Goal: Information Seeking & Learning: Learn about a topic

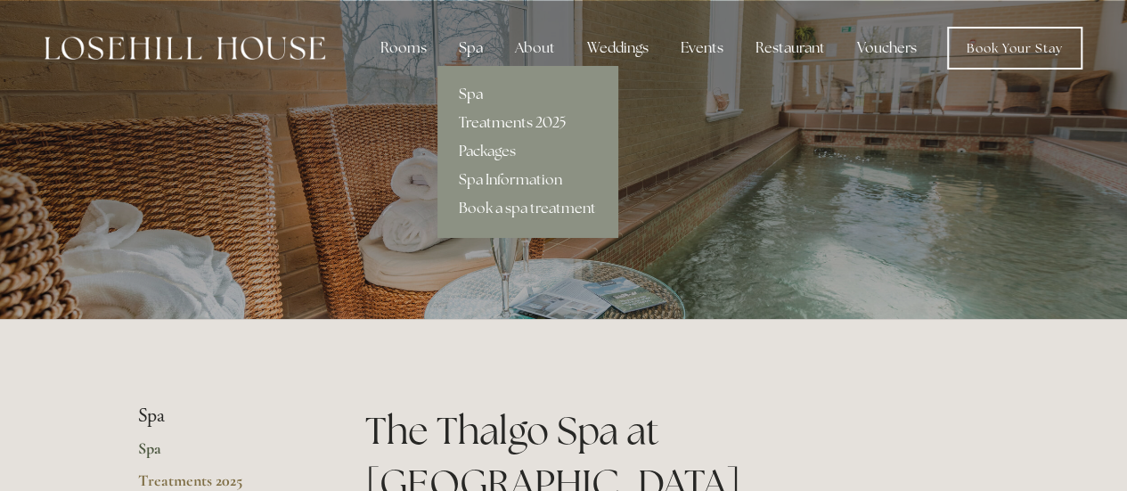
click at [502, 126] on link "Treatments 2025" at bounding box center [527, 123] width 180 height 29
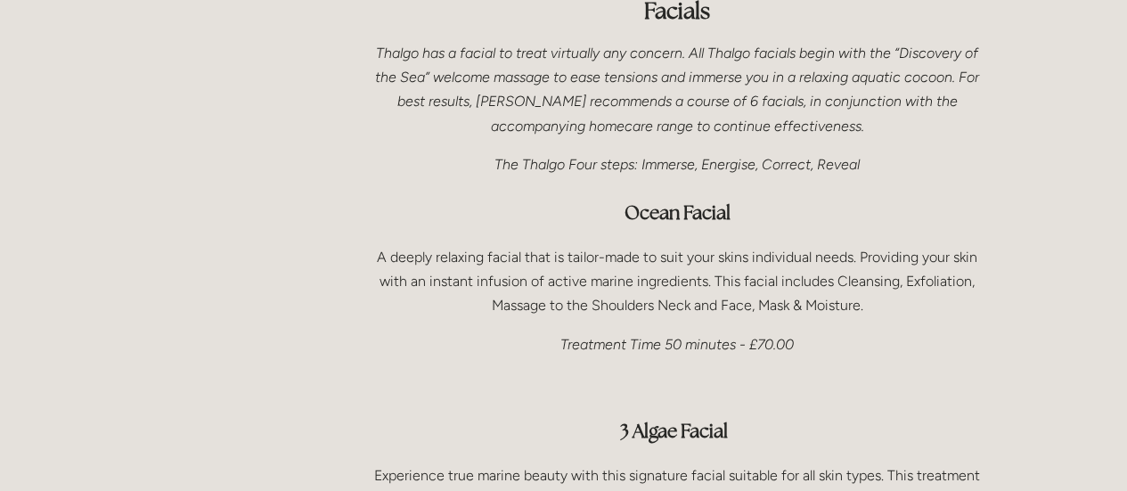
scroll to position [1064, 0]
drag, startPoint x: 0, startPoint y: 0, endPoint x: 355, endPoint y: 263, distance: 441.3
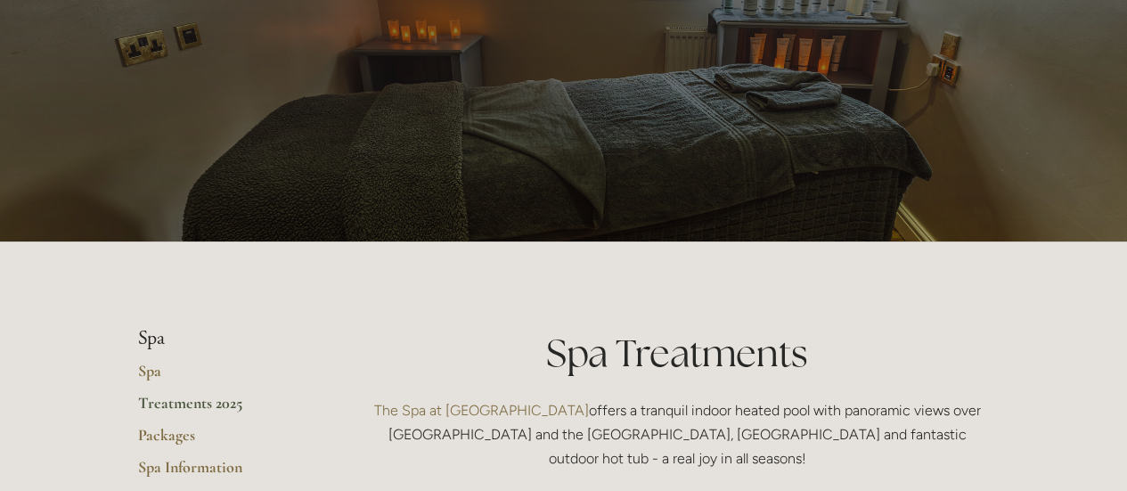
scroll to position [0, 0]
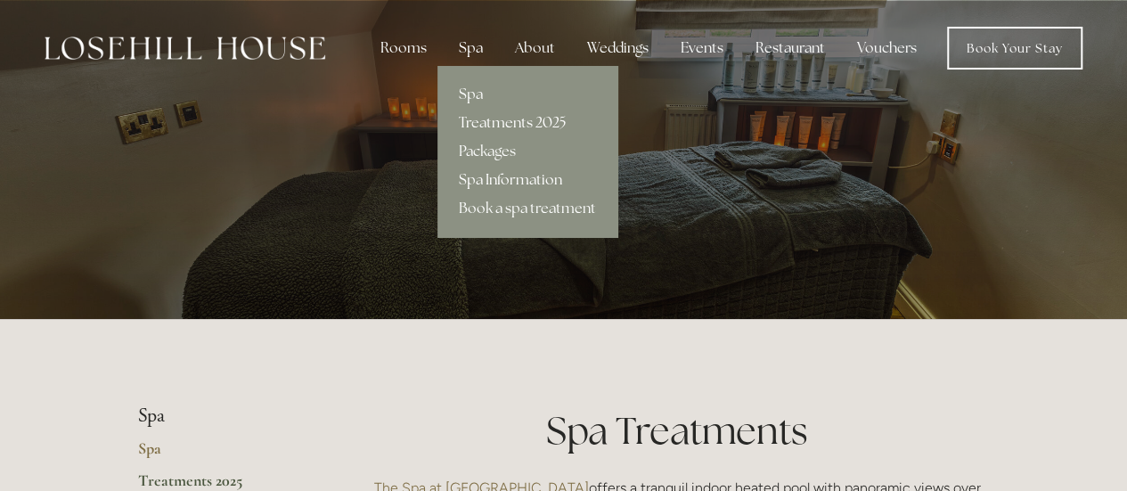
click at [493, 174] on link "Spa Information" at bounding box center [527, 180] width 180 height 29
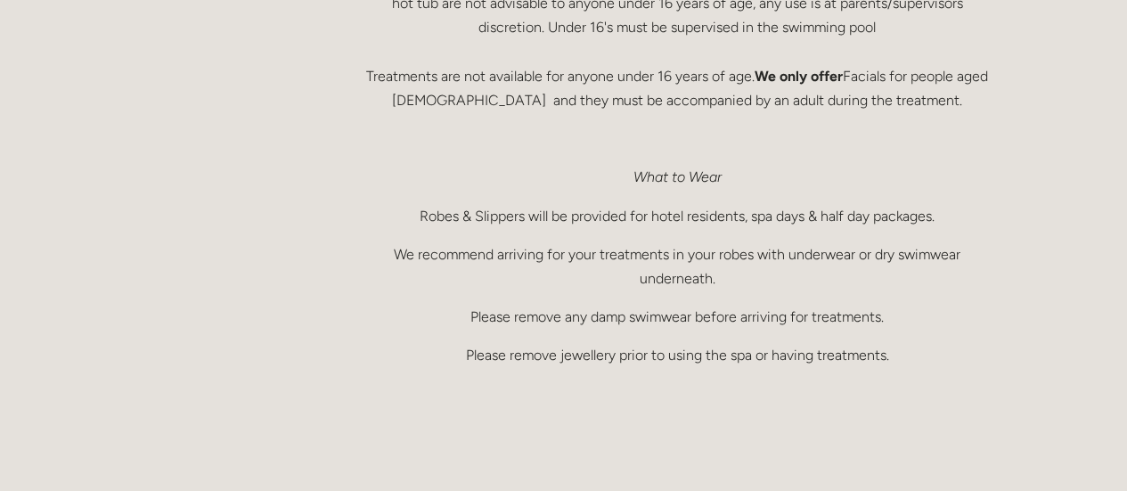
scroll to position [1311, 0]
